Goal: Information Seeking & Learning: Learn about a topic

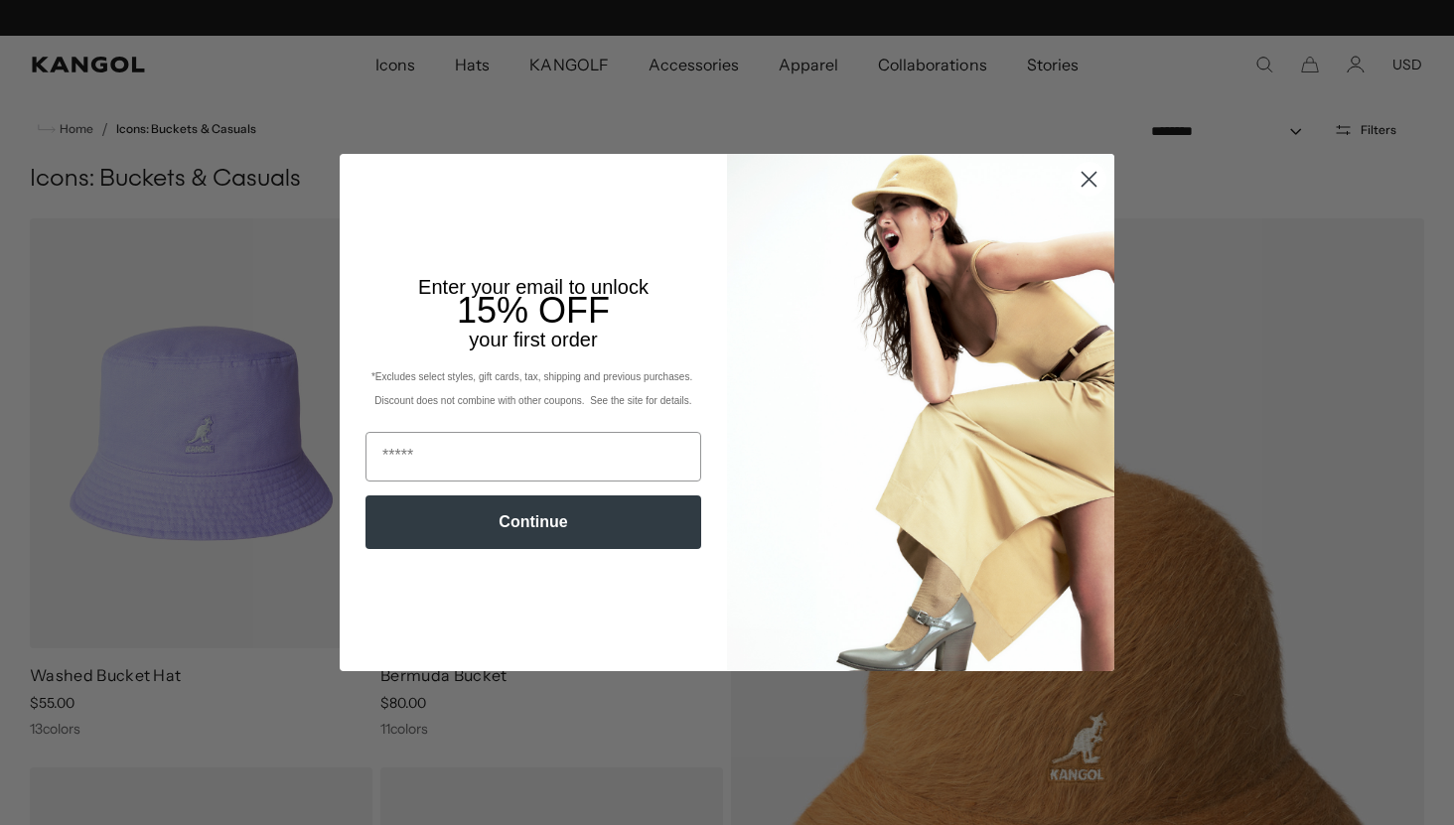
scroll to position [0, 409]
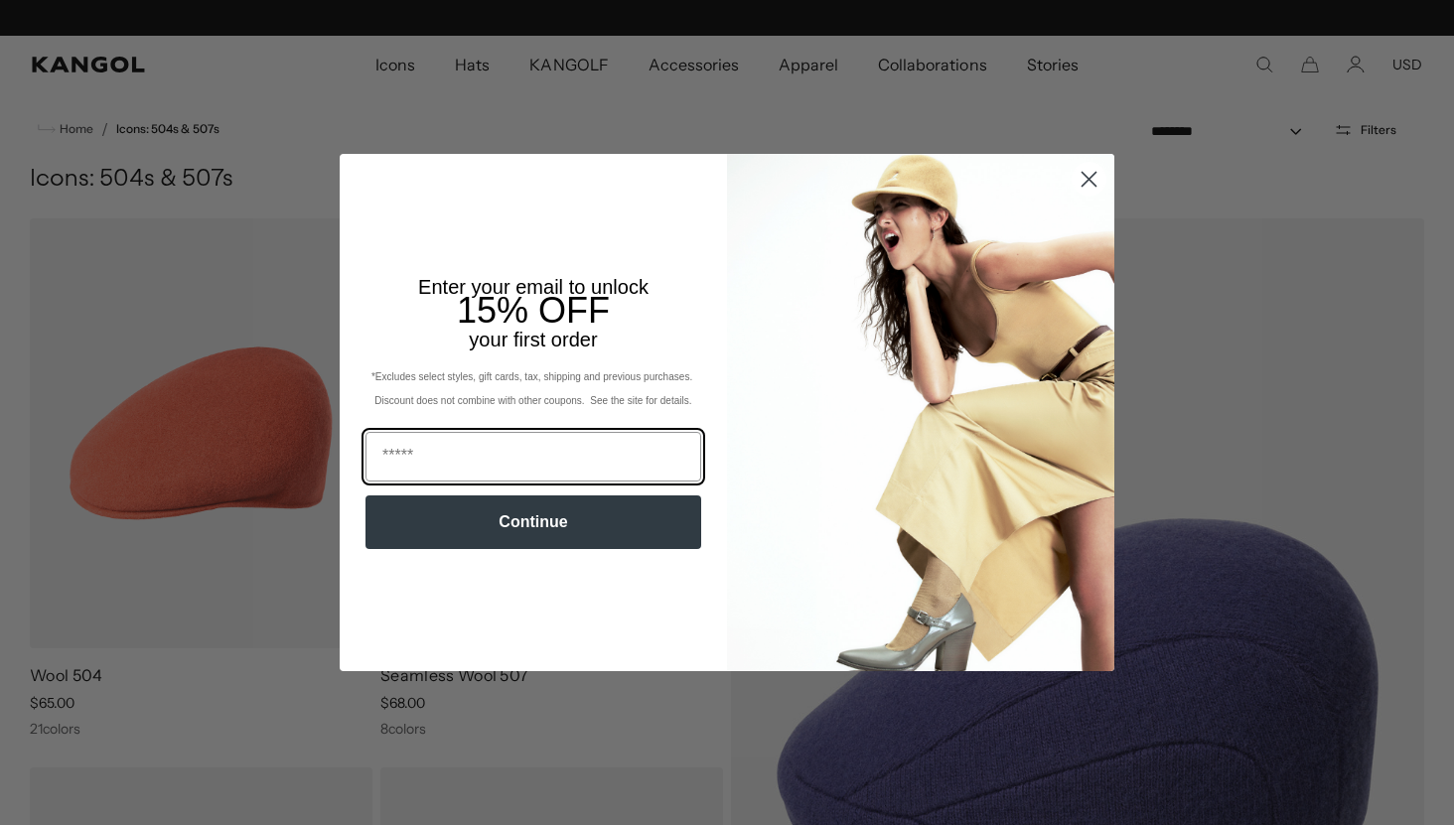
scroll to position [0, 409]
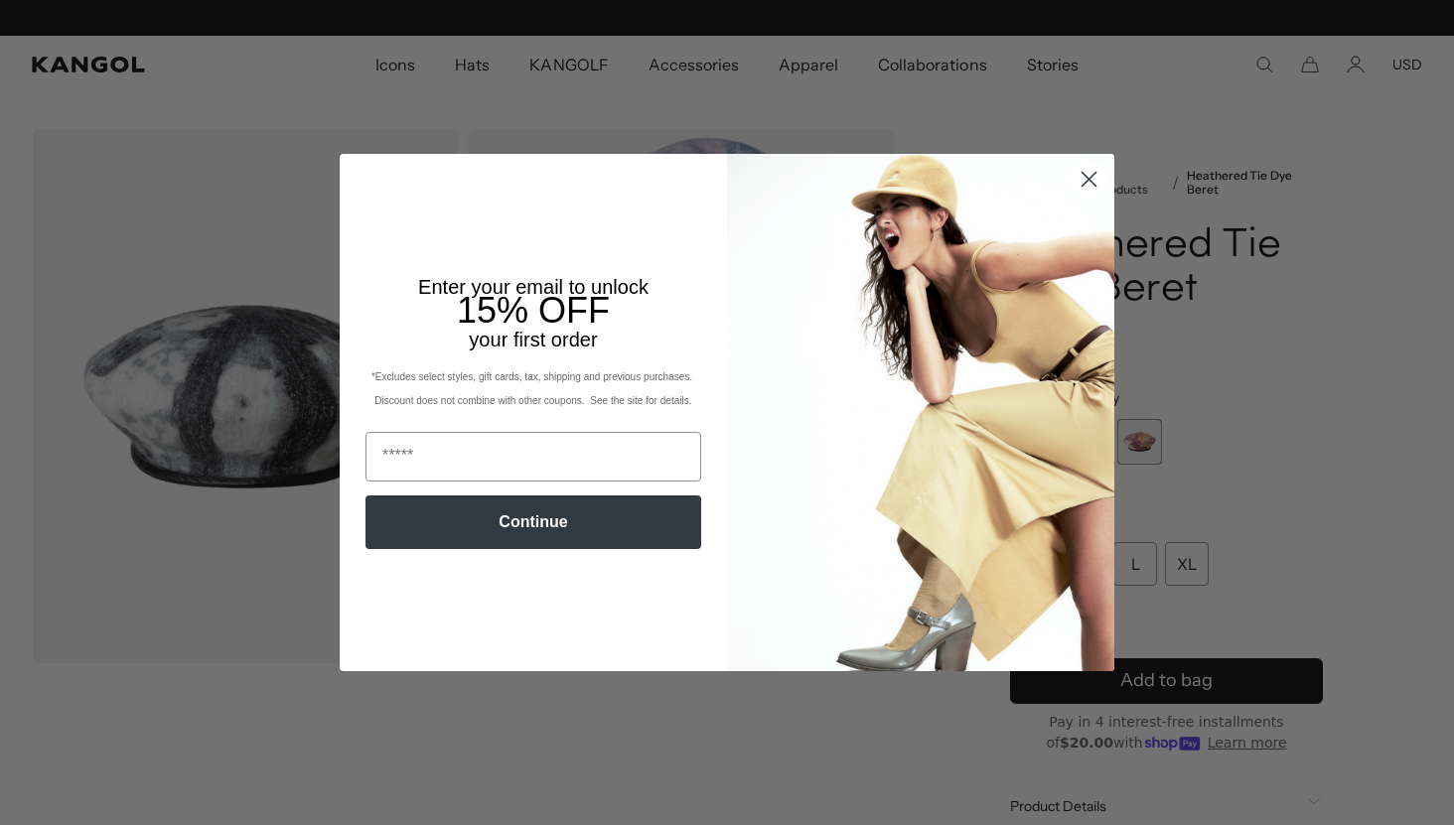
scroll to position [0, 409]
